Goal: Task Accomplishment & Management: Manage account settings

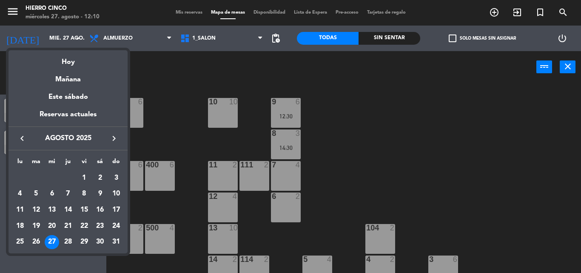
click at [112, 142] on icon "keyboard_arrow_right" at bounding box center [114, 138] width 10 height 10
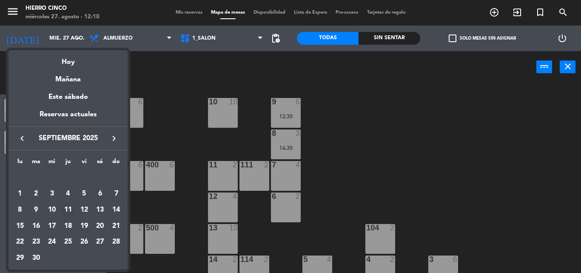
click at [66, 209] on div "11" at bounding box center [68, 210] width 14 height 14
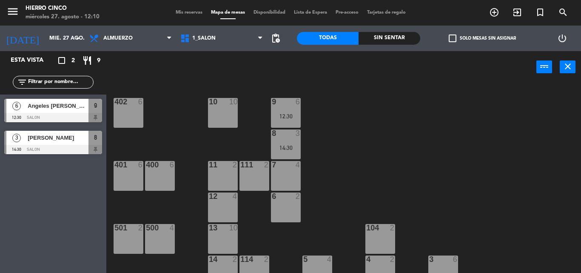
type input "[DEMOGRAPHIC_DATA] [DATE]"
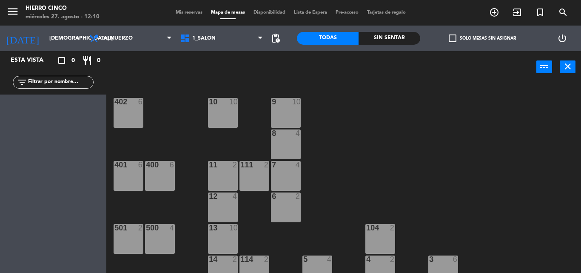
click at [162, 192] on div "402 6 9 10 10 10 8 4 401 6 400 6 7 4 11 2 111 2 6 2 12 4 13 10 500 4 501 2 104 …" at bounding box center [346, 178] width 469 height 190
click at [162, 180] on div "400 6" at bounding box center [160, 176] width 30 height 30
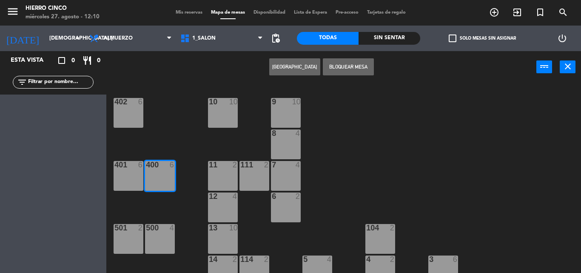
click at [299, 67] on button "[GEOGRAPHIC_DATA]" at bounding box center [294, 66] width 51 height 17
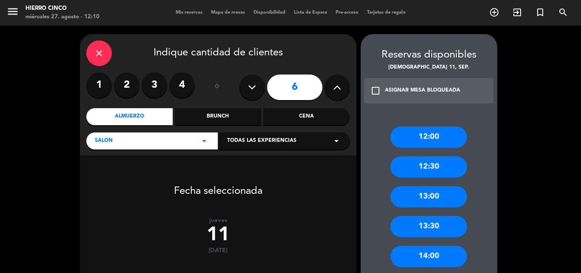
click at [334, 91] on icon at bounding box center [337, 87] width 8 height 13
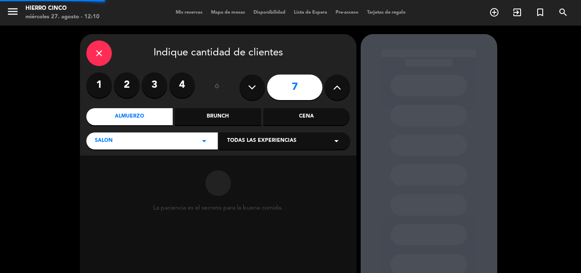
click at [334, 91] on icon at bounding box center [337, 87] width 8 height 13
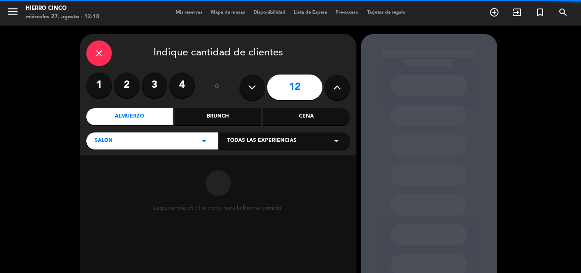
click at [334, 91] on icon at bounding box center [337, 87] width 8 height 13
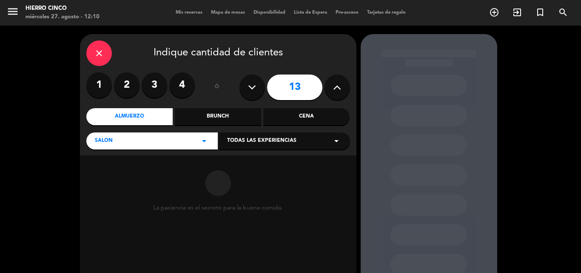
click at [334, 91] on icon at bounding box center [337, 87] width 8 height 13
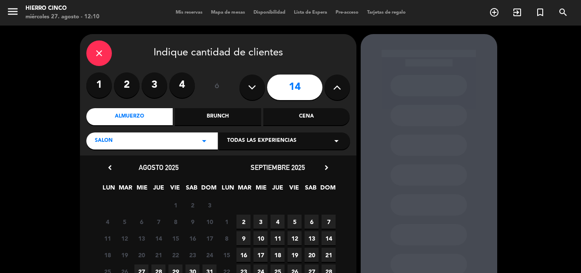
click at [334, 91] on icon at bounding box center [337, 87] width 8 height 13
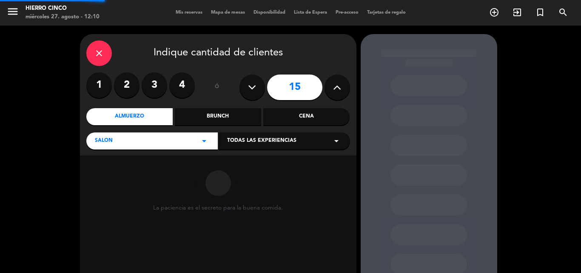
click at [334, 91] on icon at bounding box center [337, 87] width 8 height 13
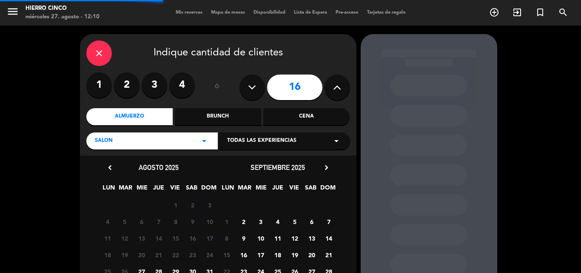
click at [333, 91] on icon at bounding box center [337, 87] width 8 height 13
type input "17"
click at [276, 239] on span "11" at bounding box center [278, 238] width 14 height 14
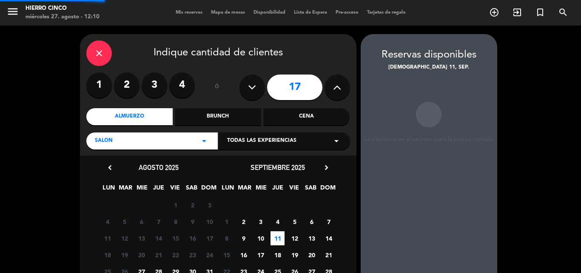
scroll to position [34, 0]
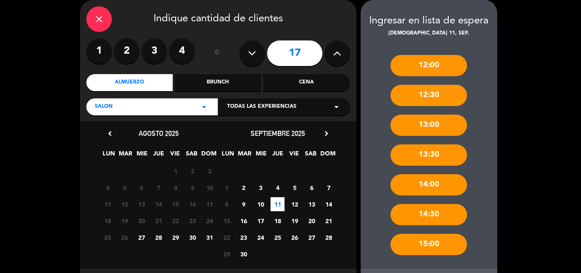
click at [441, 126] on div "13:00" at bounding box center [429, 124] width 77 height 21
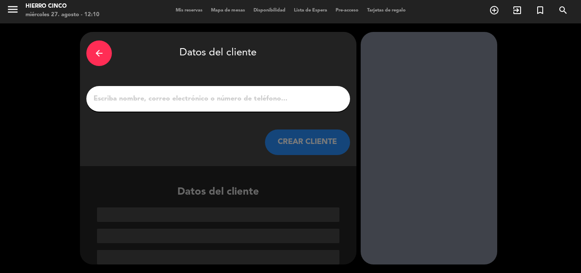
click at [269, 100] on input "1" at bounding box center [218, 99] width 251 height 12
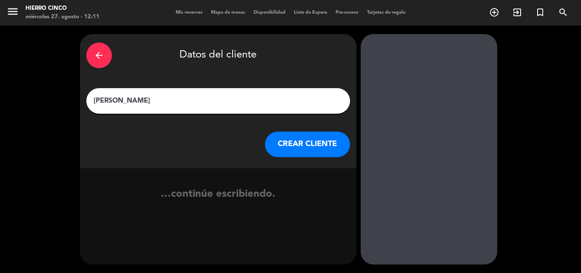
type input "[PERSON_NAME]"
click at [286, 137] on button "CREAR CLIENTE" at bounding box center [307, 144] width 85 height 26
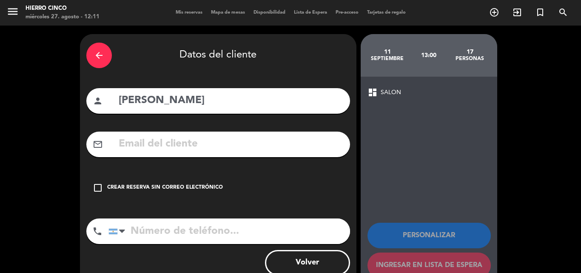
click at [169, 185] on div "Crear reserva sin correo electrónico" at bounding box center [165, 187] width 116 height 9
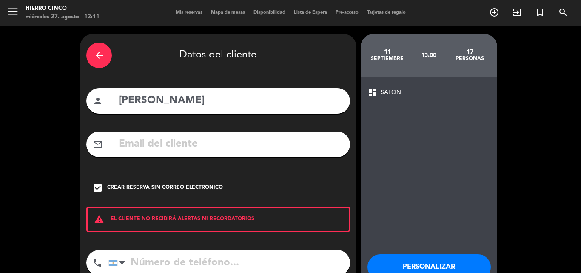
click at [200, 260] on input "tel" at bounding box center [230, 263] width 242 height 26
paste input "[PHONE_NUMBER]"
type input "[PHONE_NUMBER]"
click at [455, 252] on div "Personalizar Ingresar en lista de espera" at bounding box center [429, 277] width 123 height 83
click at [454, 259] on button "Personalizar" at bounding box center [429, 267] width 123 height 26
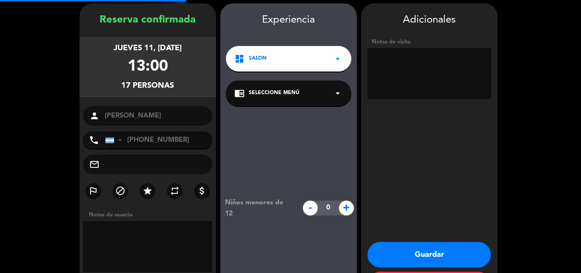
scroll to position [34, 0]
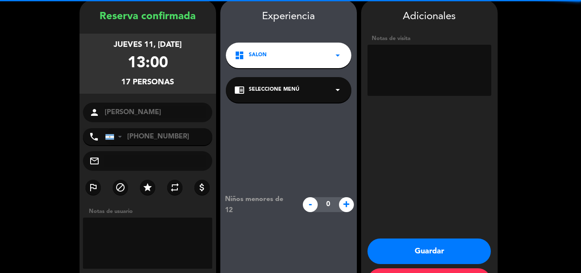
click at [449, 83] on textarea at bounding box center [430, 70] width 124 height 51
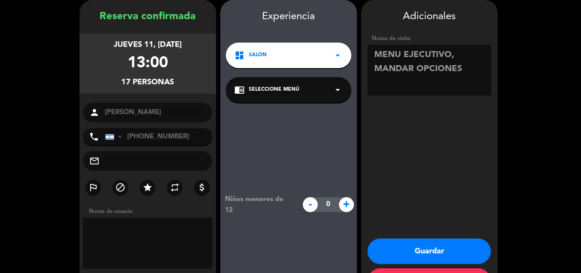
type textarea "MENU EJECUTIVO, MANDAR OPCIONES"
click at [394, 248] on button "Guardar" at bounding box center [429, 251] width 123 height 26
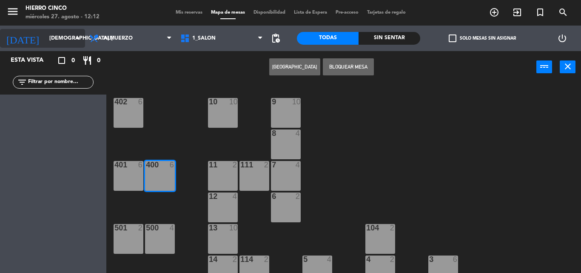
click at [72, 42] on input "[DEMOGRAPHIC_DATA] [DATE]" at bounding box center [81, 38] width 72 height 14
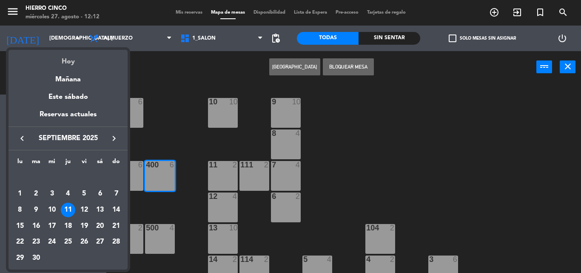
click at [72, 65] on div "Hoy" at bounding box center [68, 58] width 119 height 17
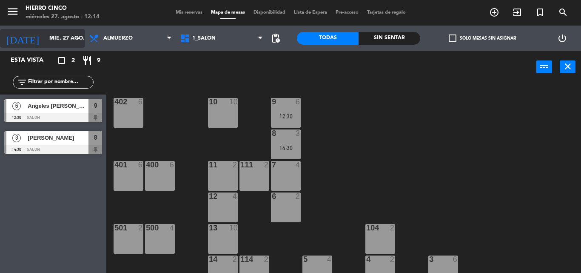
click at [57, 31] on input "mié. 27 ago." at bounding box center [81, 38] width 72 height 14
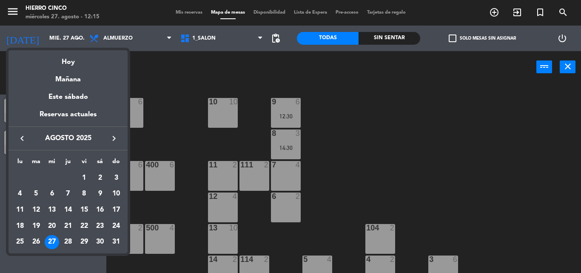
click at [529, 186] on div at bounding box center [290, 136] width 581 height 273
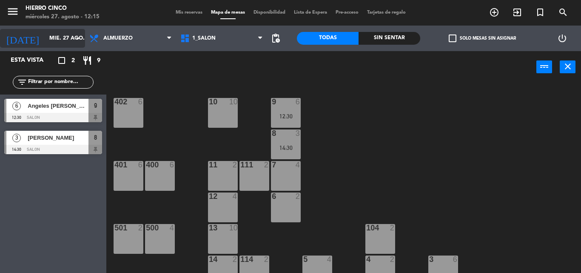
click at [79, 38] on icon "arrow_drop_down" at bounding box center [78, 38] width 10 height 10
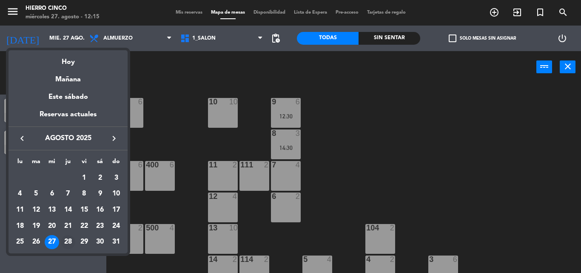
click at [69, 242] on div "28" at bounding box center [68, 242] width 14 height 14
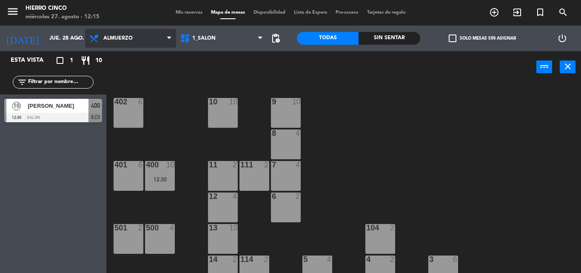
click at [150, 36] on span "Almuerzo" at bounding box center [130, 38] width 91 height 19
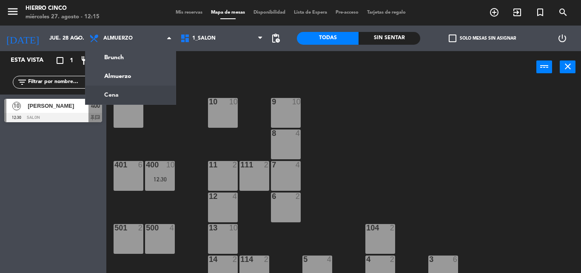
click at [127, 143] on div "402 6 9 10 10 10 8 4 401 6 400 10 12:30 7 4 11 2 111 2 6 2 12 4 13 10 500 4 501…" at bounding box center [346, 178] width 469 height 190
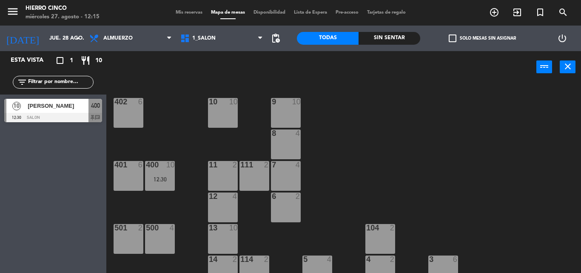
click at [38, 105] on span "[PERSON_NAME]" at bounding box center [58, 105] width 61 height 9
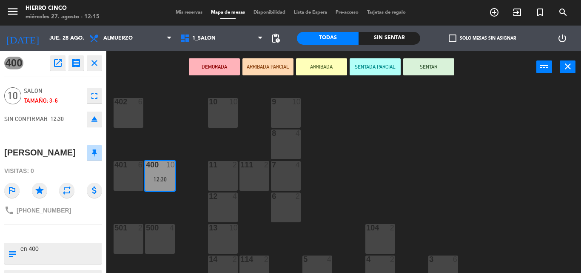
click at [176, 127] on div "402 6 9 10 10 10 8 4 401 6 400 10 12:30 7 4 11 2 111 2 6 2 12 4 13 10 500 4 501…" at bounding box center [346, 178] width 469 height 190
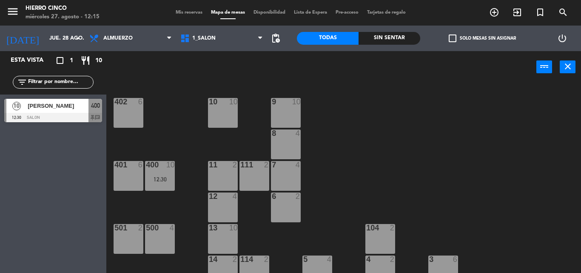
click at [63, 98] on div "10 [PERSON_NAME] 12:30 SALON 400 chat" at bounding box center [53, 110] width 106 height 32
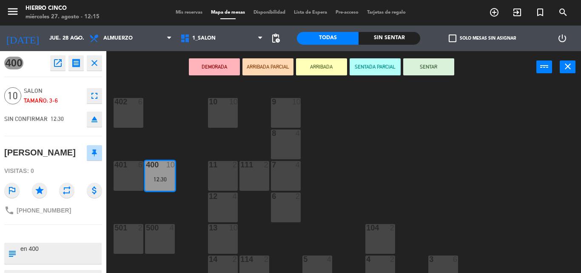
click at [161, 94] on div "402 6 9 10 10 10 8 4 401 6 400 10 12:30 7 4 11 2 111 2 6 2 12 4 13 10 500 4 501…" at bounding box center [346, 178] width 469 height 190
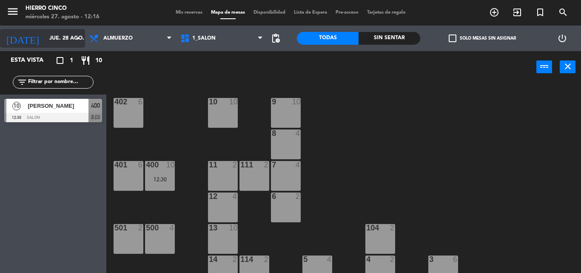
click at [63, 31] on input "jue. 28 ago." at bounding box center [81, 38] width 72 height 14
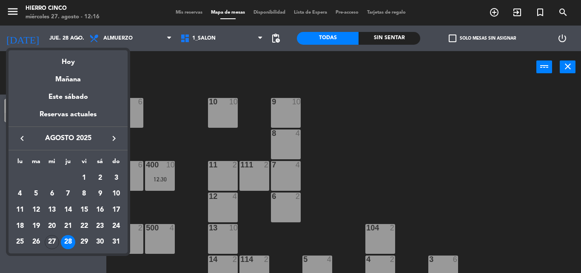
click at [161, 62] on div at bounding box center [290, 136] width 581 height 273
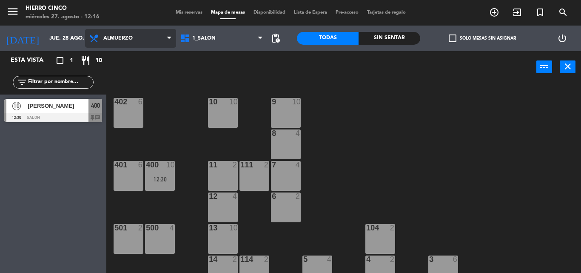
click at [145, 40] on span "Almuerzo" at bounding box center [130, 38] width 91 height 19
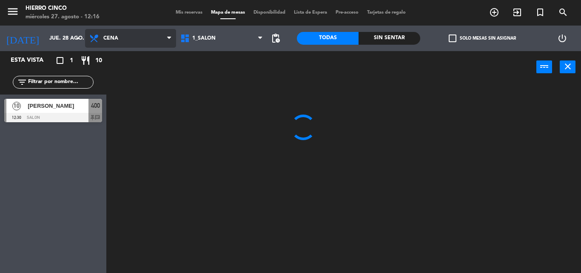
click at [143, 90] on ng-component "menu Hierro Cinco miércoles 27. agosto - 12:16 Mis reservas Mapa de mesas Dispo…" at bounding box center [290, 136] width 581 height 273
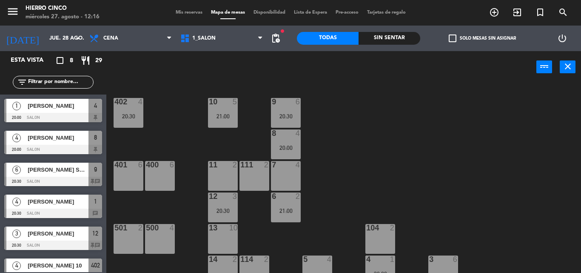
click at [193, 131] on div "402 4 20:30 9 6 20:30 10 5 21:00 8 4 20:00 401 6 400 6 7 4 11 2 111 2 6 2 21:00…" at bounding box center [346, 178] width 469 height 190
click at [395, 129] on div "402 4 20:30 9 6 20:30 10 5 21:00 8 4 20:00 401 6 400 6 7 4 11 2 111 2 6 2 21:00…" at bounding box center [346, 178] width 469 height 190
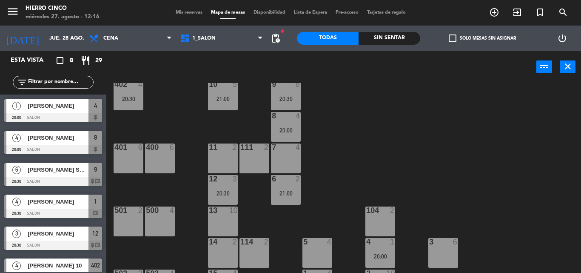
drag, startPoint x: 394, startPoint y: 127, endPoint x: 406, endPoint y: 150, distance: 26.1
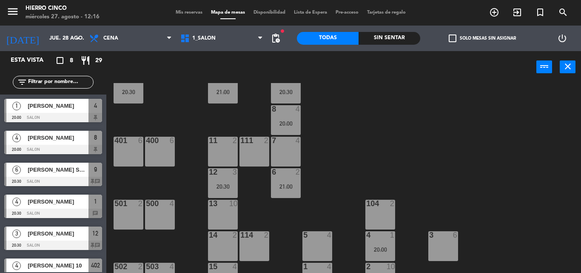
scroll to position [44, 0]
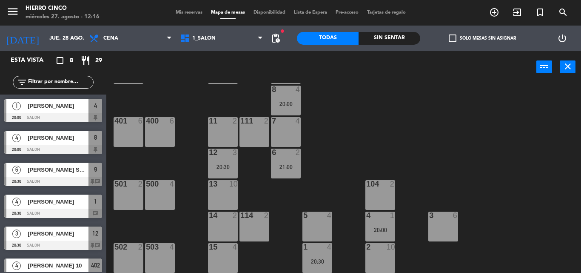
drag, startPoint x: 440, startPoint y: 100, endPoint x: 465, endPoint y: 193, distance: 96.0
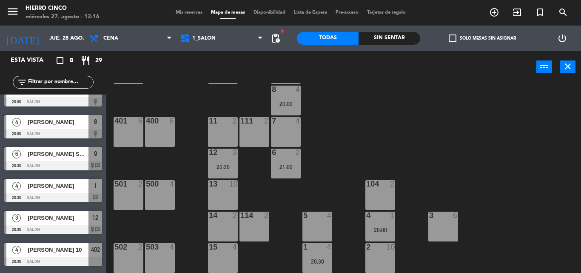
scroll to position [78, 0]
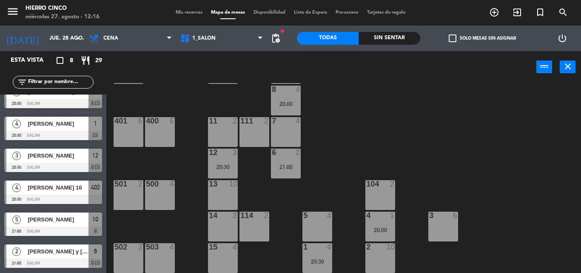
drag, startPoint x: 65, startPoint y: 130, endPoint x: 73, endPoint y: 203, distance: 73.6
click at [420, 147] on div "402 4 20:30 9 6 20:30 10 5 21:00 8 4 20:00 401 6 400 6 7 4 11 2 111 2 6 2 21:00…" at bounding box center [346, 178] width 469 height 190
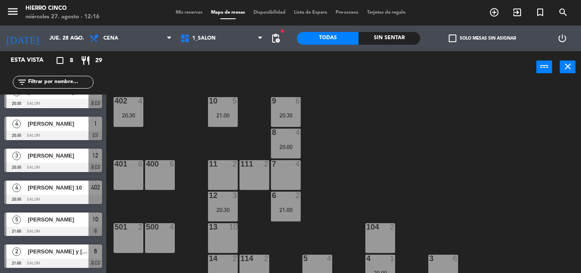
drag, startPoint x: 411, startPoint y: 131, endPoint x: 416, endPoint y: 93, distance: 38.2
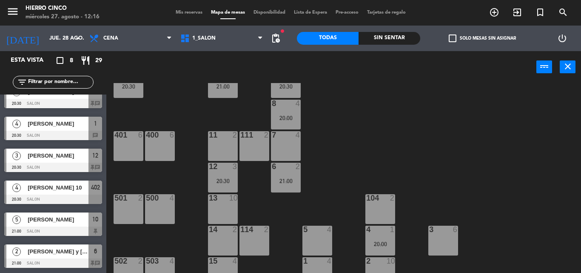
scroll to position [44, 0]
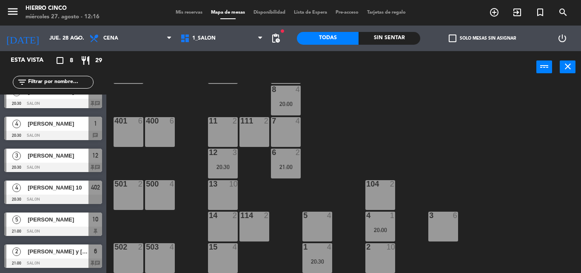
drag, startPoint x: 396, startPoint y: 110, endPoint x: 400, endPoint y: 165, distance: 55.5
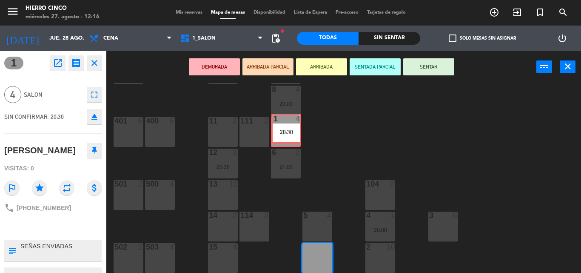
drag, startPoint x: 319, startPoint y: 255, endPoint x: 288, endPoint y: 126, distance: 133.0
click at [288, 126] on div "402 4 20:30 9 6 20:30 10 5 21:00 8 4 20:00 401 6 400 6 7 4 11 2 111 2 6 2 21:00…" at bounding box center [346, 178] width 469 height 190
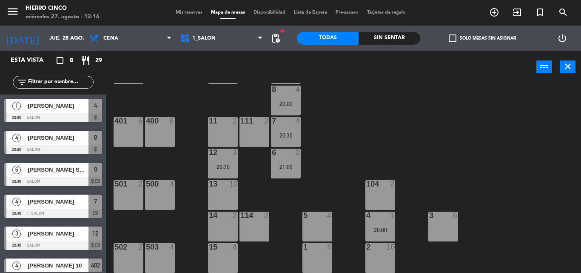
click at [377, 230] on div "20:00" at bounding box center [381, 230] width 30 height 6
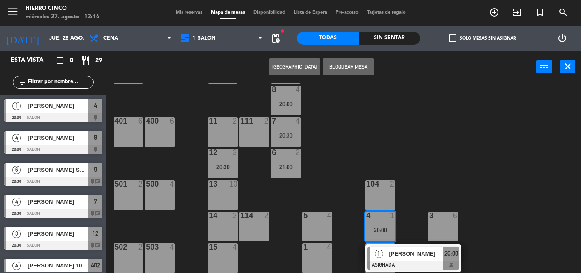
click at [322, 188] on div "402 4 20:30 9 6 20:30 10 5 21:00 8 4 20:00 401 6 400 6 7 4 20:30 11 2 111 2 6 2…" at bounding box center [346, 178] width 469 height 190
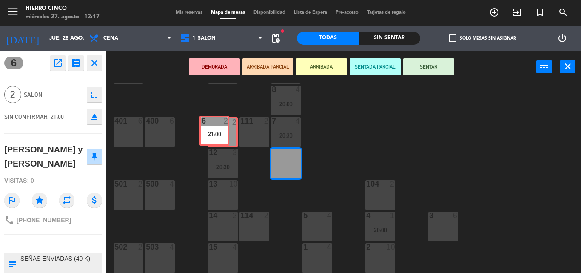
drag, startPoint x: 296, startPoint y: 168, endPoint x: 225, endPoint y: 134, distance: 78.1
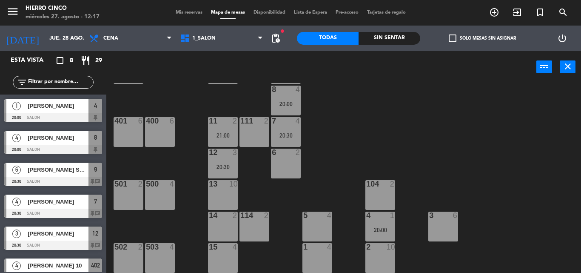
scroll to position [61, 0]
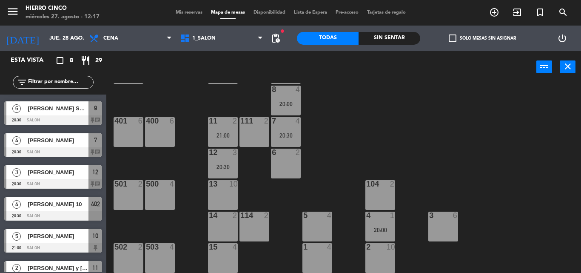
click at [383, 163] on div "402 4 20:30 9 6 20:30 10 5 21:00 8 4 20:00 401 6 400 6 7 4 20:30 11 2 21:00 111…" at bounding box center [346, 178] width 469 height 190
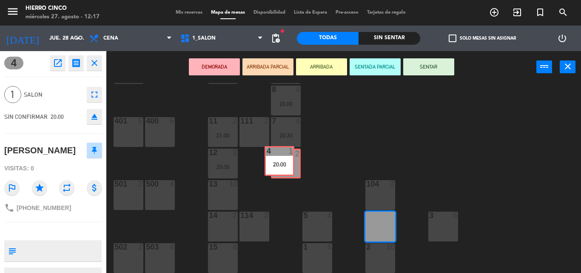
drag, startPoint x: 374, startPoint y: 222, endPoint x: 273, endPoint y: 157, distance: 120.3
click at [273, 157] on div "402 4 20:30 9 6 20:30 10 5 21:00 8 4 20:00 401 6 400 6 7 4 20:30 11 2 21:00 111…" at bounding box center [346, 178] width 469 height 190
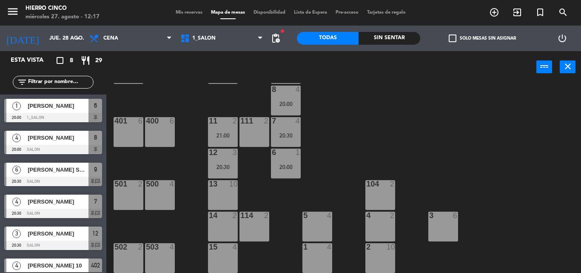
click at [356, 125] on div "402 4 20:30 9 6 20:30 10 5 21:00 8 4 20:00 401 6 400 6 7 4 20:30 11 2 21:00 111…" at bounding box center [346, 178] width 469 height 190
click at [441, 93] on div "402 4 20:30 9 6 20:30 10 5 21:00 8 4 20:00 401 6 400 6 7 4 20:30 11 2 21:00 111…" at bounding box center [346, 178] width 469 height 190
click at [407, 129] on div "402 4 20:30 9 6 20:30 10 5 21:00 8 4 20:00 401 6 400 6 7 4 20:30 11 2 21:00 111…" at bounding box center [346, 178] width 469 height 190
drag, startPoint x: 413, startPoint y: 127, endPoint x: 420, endPoint y: 170, distance: 44.1
drag, startPoint x: 343, startPoint y: 136, endPoint x: 339, endPoint y: 108, distance: 28.0
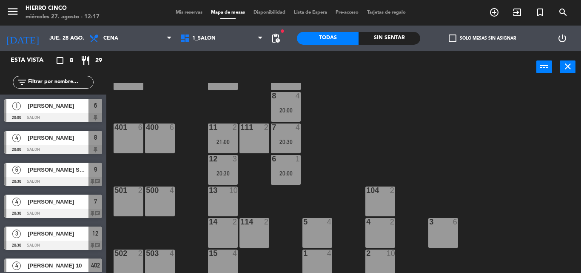
scroll to position [0, 0]
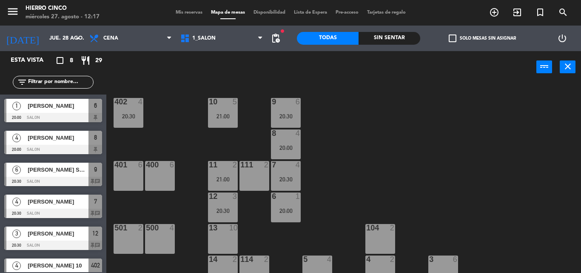
drag, startPoint x: 361, startPoint y: 127, endPoint x: 360, endPoint y: 70, distance: 56.6
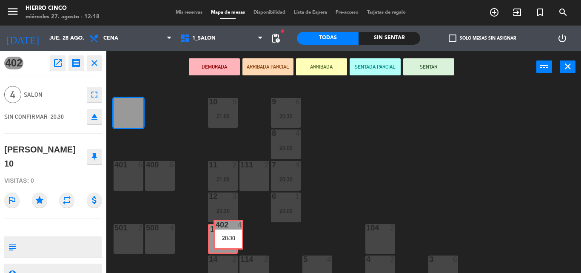
drag, startPoint x: 122, startPoint y: 108, endPoint x: 222, endPoint y: 230, distance: 157.5
click at [222, 230] on div "402 4 20:30 402 4 20:30 9 6 20:30 10 5 21:00 8 4 20:00 401 6 400 6 7 4 20:30 11…" at bounding box center [346, 178] width 469 height 190
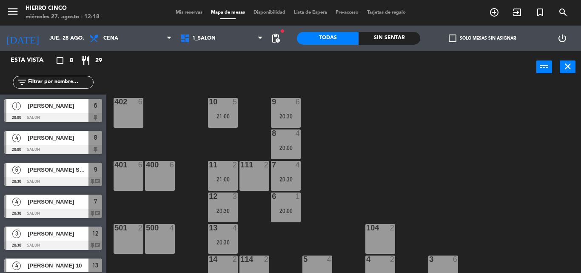
click at [445, 138] on div "402 6 9 6 20:30 10 5 21:00 8 4 20:00 401 6 400 6 7 4 20:30 11 2 21:00 111 2 6 1…" at bounding box center [346, 178] width 469 height 190
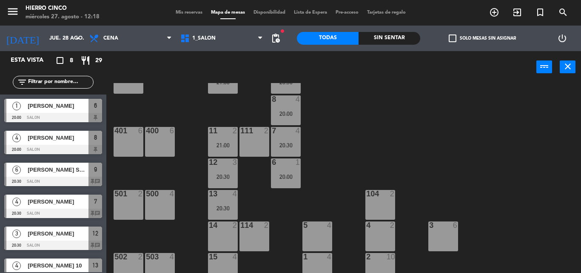
scroll to position [44, 0]
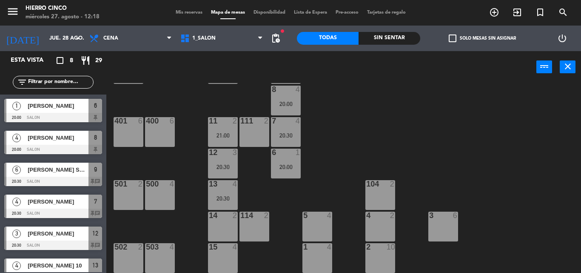
drag, startPoint x: 432, startPoint y: 120, endPoint x: 443, endPoint y: 180, distance: 60.9
click at [433, 136] on div "402 6 9 6 20:30 10 5 21:00 8 4 20:00 401 6 400 6 7 4 20:30 11 2 21:00 111 2 6 1…" at bounding box center [346, 178] width 469 height 190
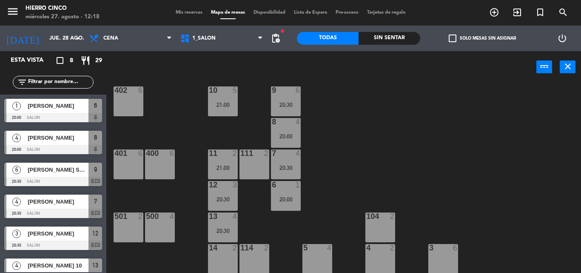
drag, startPoint x: 434, startPoint y: 131, endPoint x: 448, endPoint y: 106, distance: 29.3
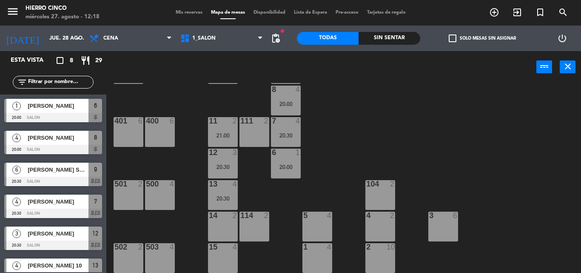
drag, startPoint x: 399, startPoint y: 113, endPoint x: 409, endPoint y: 154, distance: 41.8
click at [224, 220] on div "14 2" at bounding box center [223, 227] width 30 height 30
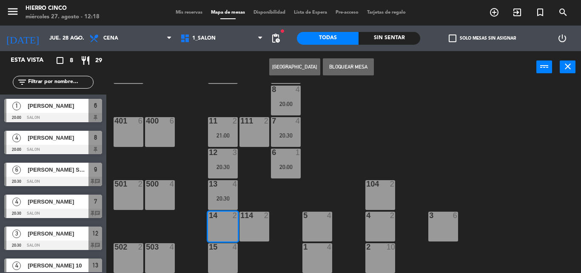
click at [225, 195] on div "20:30" at bounding box center [223, 198] width 30 height 6
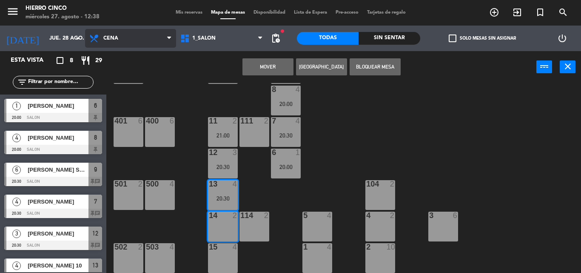
click at [103, 37] on span "Cena" at bounding box center [110, 38] width 15 height 6
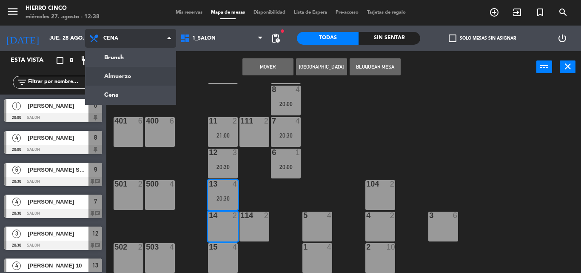
click at [114, 74] on ng-component "menu Hierro Cinco miércoles 27. agosto - 12:38 Mis reservas Mapa de mesas Dispo…" at bounding box center [290, 136] width 581 height 273
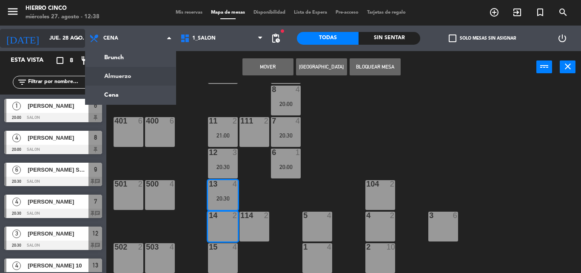
scroll to position [0, 0]
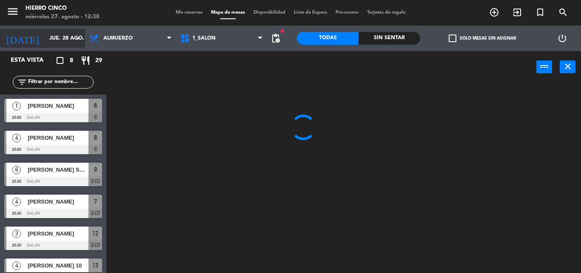
click at [67, 39] on input "jue. 28 ago." at bounding box center [81, 38] width 72 height 14
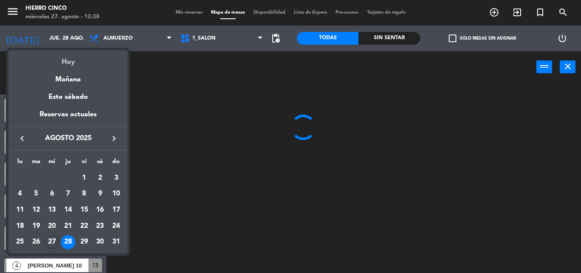
click at [73, 65] on div "Hoy" at bounding box center [68, 58] width 119 height 17
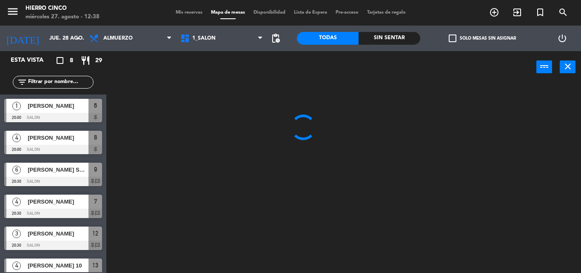
type input "mié. 27 ago."
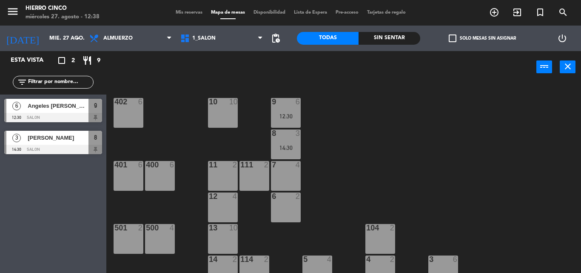
click at [258, 107] on div "402 6 9 6 12:30 10 10 8 3 14:30 401 6 400 6 7 4 11 2 111 2 6 2 12 4 13 10 500 4…" at bounding box center [346, 178] width 469 height 190
click at [290, 104] on div at bounding box center [286, 102] width 14 height 8
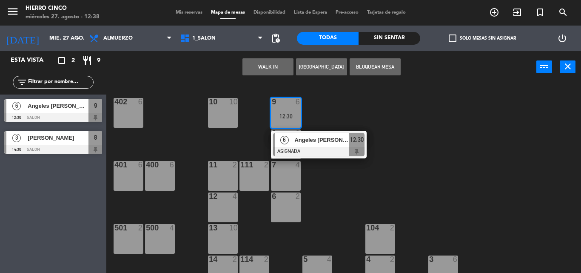
click at [314, 142] on span "Angeles [PERSON_NAME]" at bounding box center [321, 139] width 54 height 9
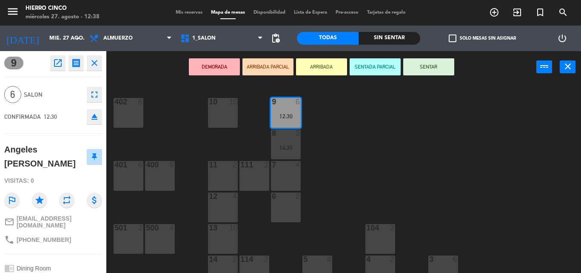
click at [219, 124] on div "10 10" at bounding box center [223, 113] width 30 height 30
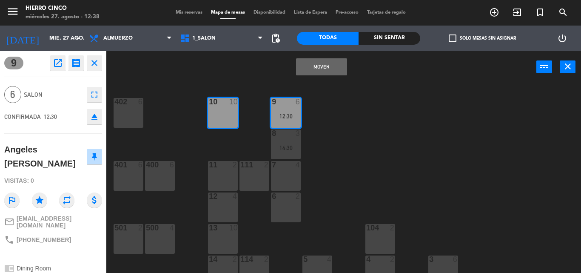
click at [227, 150] on div "402 6 9 6 12:30 10 10 8 3 14:30 401 6 400 6 7 4 11 2 111 2 6 2 12 4 13 10 500 4…" at bounding box center [346, 178] width 469 height 190
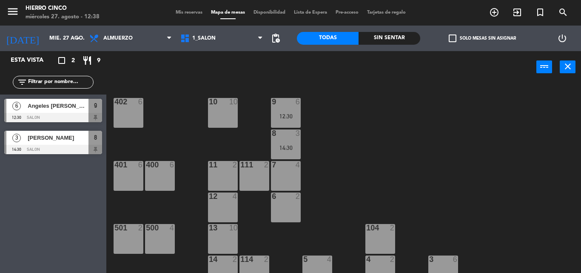
click at [282, 107] on div "9 6 12:30" at bounding box center [286, 113] width 30 height 30
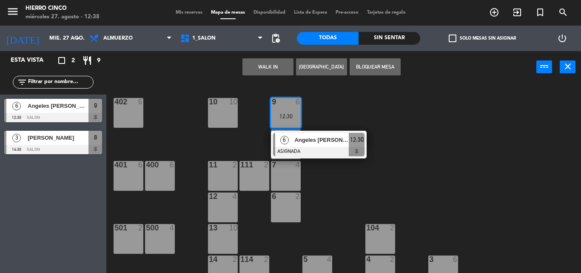
click at [311, 149] on div at bounding box center [318, 151] width 91 height 9
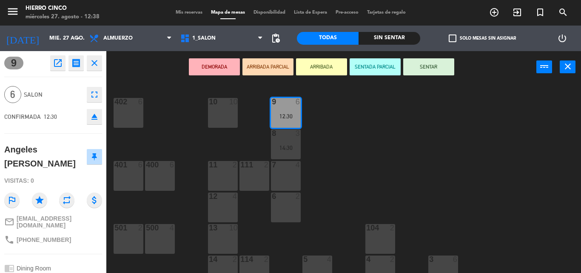
click at [216, 121] on div "10 10" at bounding box center [223, 113] width 30 height 30
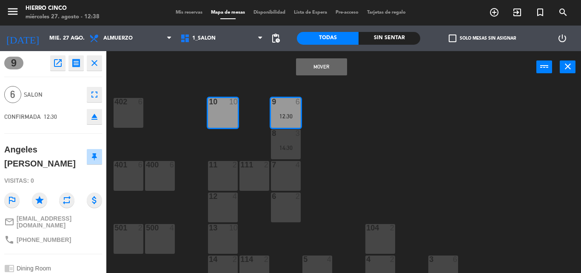
click at [185, 10] on span "Mis reservas" at bounding box center [188, 12] width 35 height 5
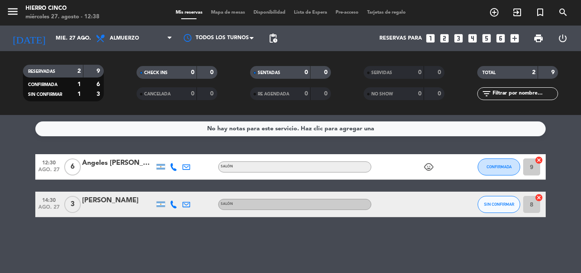
click at [125, 167] on div "Angeles [PERSON_NAME]" at bounding box center [118, 162] width 72 height 11
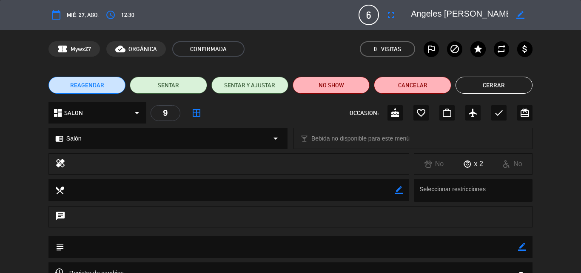
click at [494, 90] on button "Cerrar" at bounding box center [494, 85] width 77 height 17
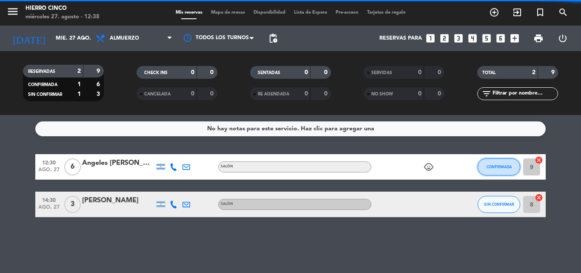
click at [512, 169] on button "CONFIRMADA" at bounding box center [499, 166] width 43 height 17
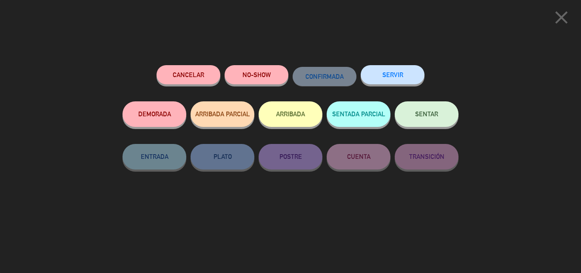
click at [286, 117] on button "ARRIBADA" at bounding box center [291, 114] width 64 height 26
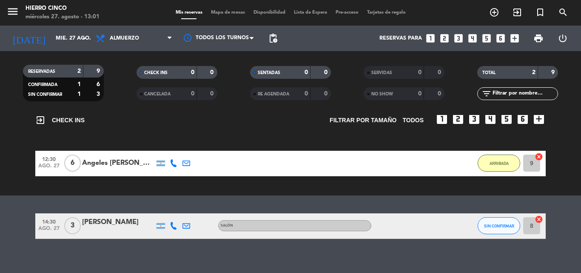
scroll to position [51, 0]
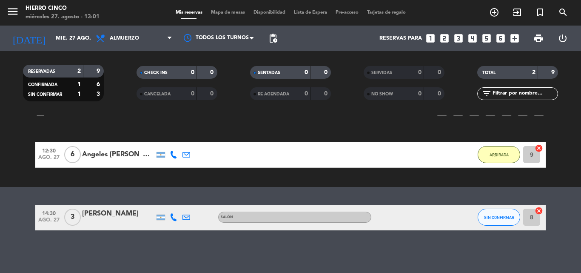
drag, startPoint x: 562, startPoint y: 216, endPoint x: 569, endPoint y: 235, distance: 20.2
